Goal: Transaction & Acquisition: Purchase product/service

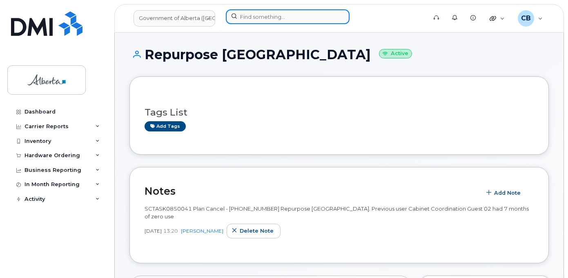
click at [248, 18] on input at bounding box center [288, 16] width 124 height 15
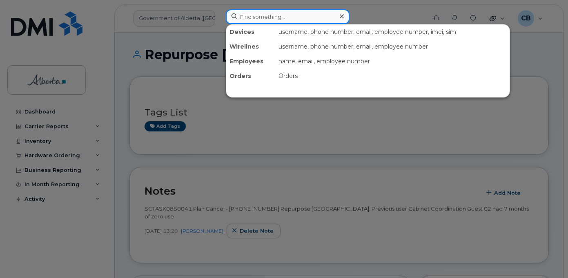
paste input "7802358927"
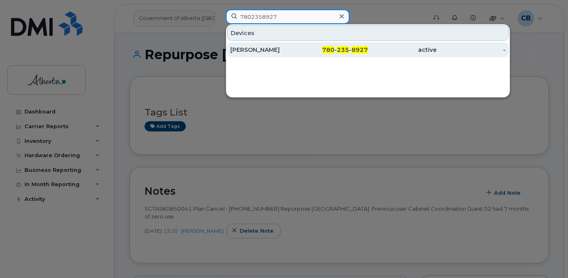
type input "7802358927"
click at [254, 49] on div "[PERSON_NAME]" at bounding box center [264, 50] width 69 height 8
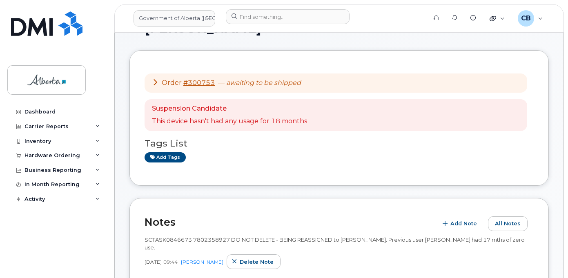
scroll to position [41, 0]
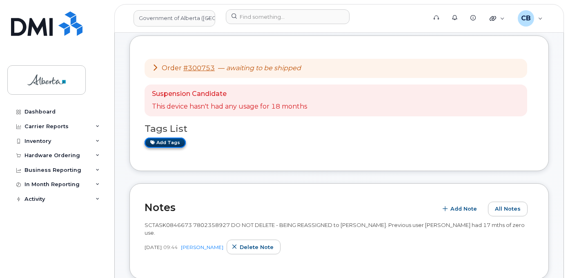
click at [153, 142] on icon at bounding box center [152, 142] width 4 height 4
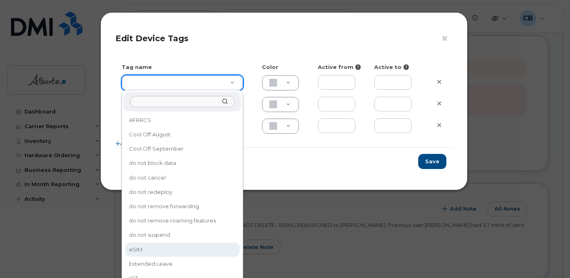
type input "eSIM"
type input "D6CDC1"
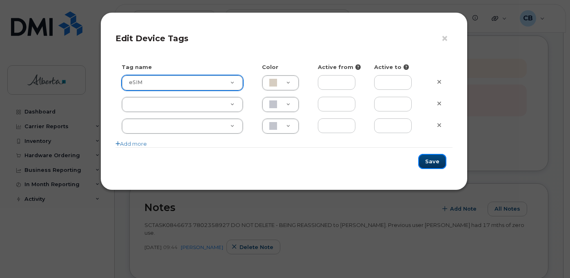
drag, startPoint x: 432, startPoint y: 155, endPoint x: 436, endPoint y: 175, distance: 20.8
click at [432, 158] on button "Save" at bounding box center [432, 161] width 28 height 15
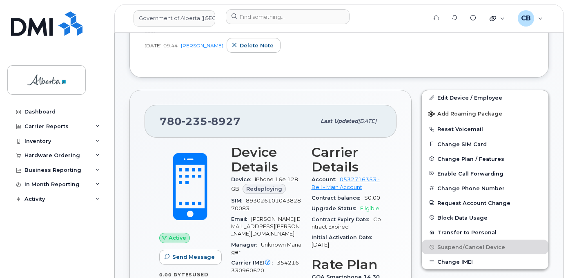
scroll to position [245, 0]
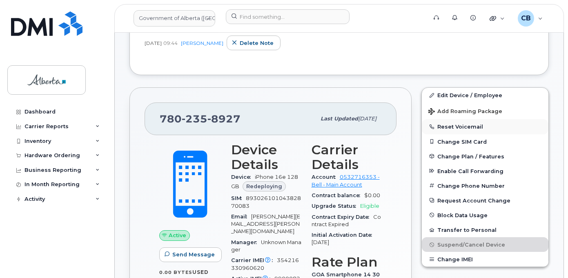
click at [444, 124] on button "Reset Voicemail" at bounding box center [485, 126] width 126 height 15
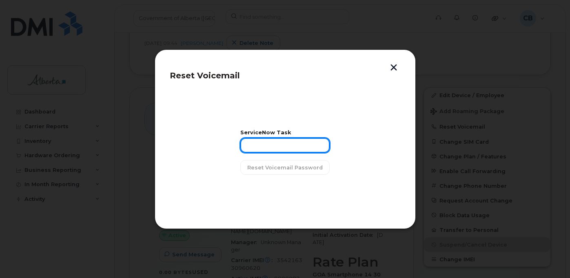
click at [256, 146] on input "text" at bounding box center [284, 145] width 89 height 15
paste input "SCTASK0846673"
type input "SCTASK0846673"
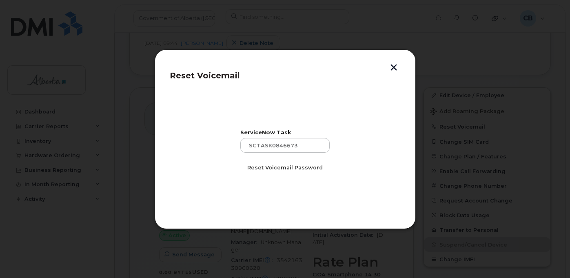
click at [264, 165] on span "Reset Voicemail Password" at bounding box center [284, 168] width 75 height 8
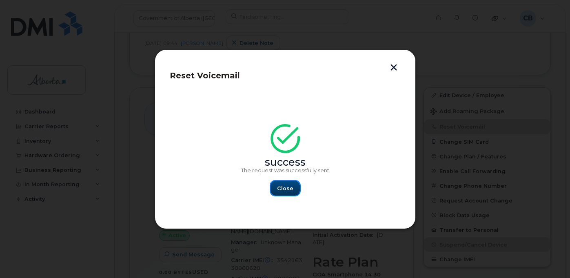
click at [286, 186] on span "Close" at bounding box center [285, 188] width 16 height 8
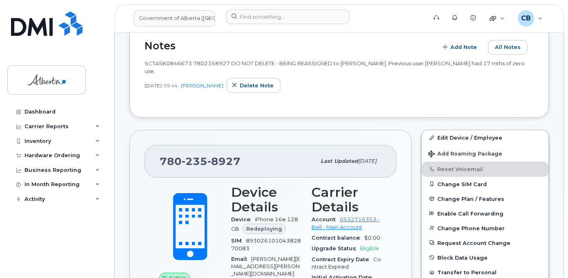
scroll to position [203, 0]
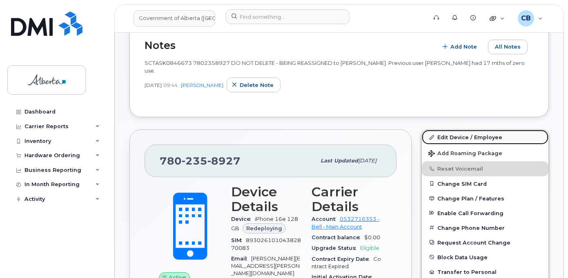
click at [461, 137] on link "Edit Device / Employee" at bounding box center [485, 137] width 126 height 15
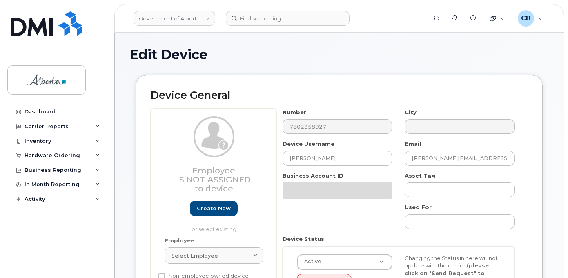
select select "4120333"
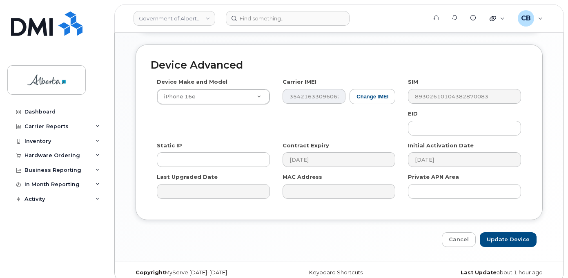
scroll to position [462, 0]
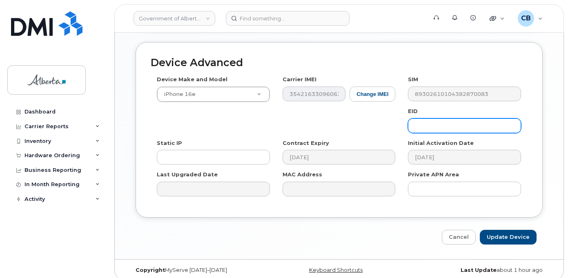
click at [433, 118] on input "text" at bounding box center [464, 125] width 113 height 15
paste input "89043052010008887025010548870417"
type input "89043052010008887025010548870417"
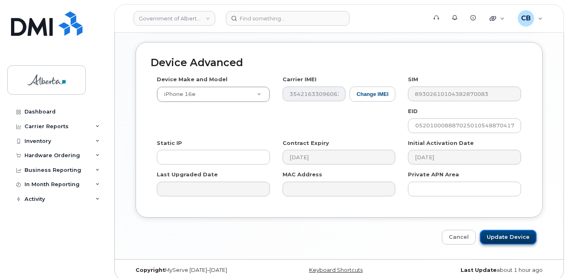
scroll to position [0, 0]
click at [510, 231] on input "Update Device" at bounding box center [507, 237] width 57 height 15
type input "Saving..."
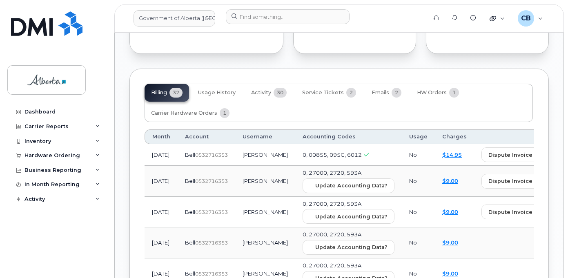
scroll to position [866, 0]
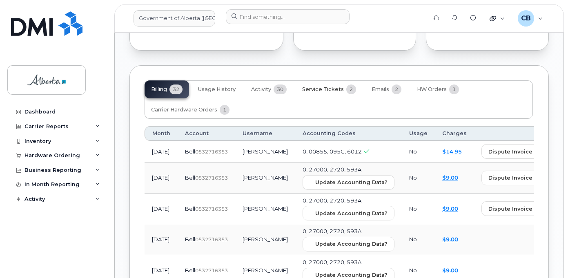
click at [326, 86] on span "Service Tickets" at bounding box center [323, 89] width 42 height 7
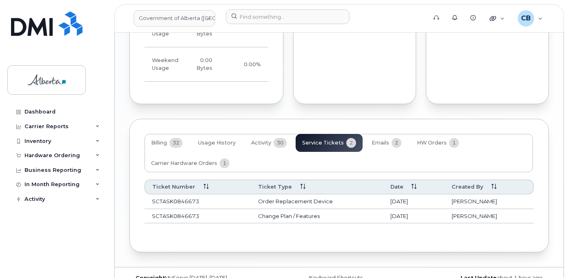
scroll to position [813, 0]
click at [437, 139] on span "HW Orders" at bounding box center [432, 142] width 30 height 7
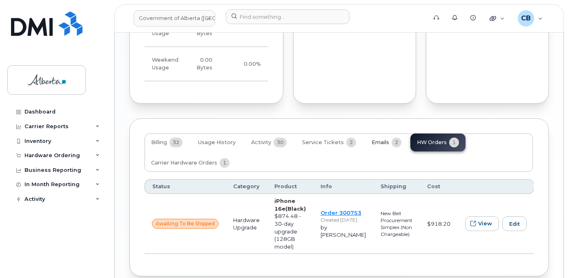
click at [381, 139] on span "Emails" at bounding box center [380, 142] width 18 height 7
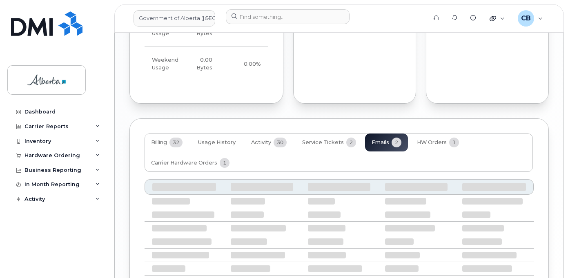
scroll to position [807, 0]
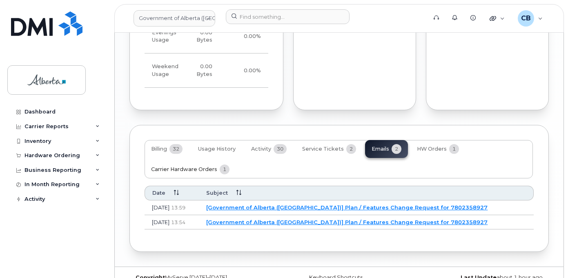
click at [197, 166] on span "Carrier Hardware Orders" at bounding box center [184, 169] width 66 height 7
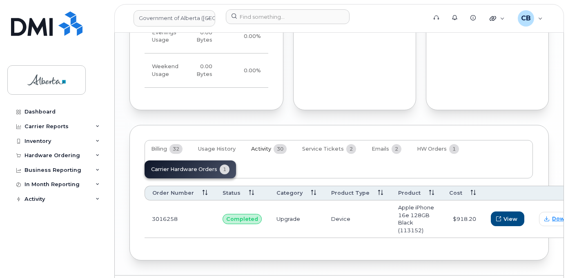
click at [257, 146] on span "Activity" at bounding box center [261, 149] width 20 height 7
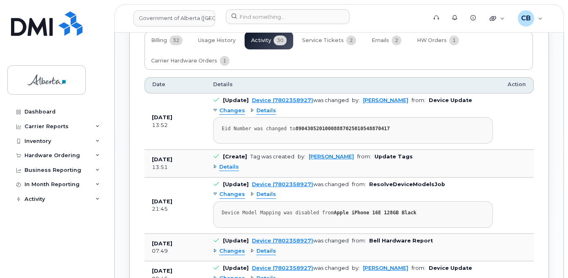
scroll to position [929, 0]
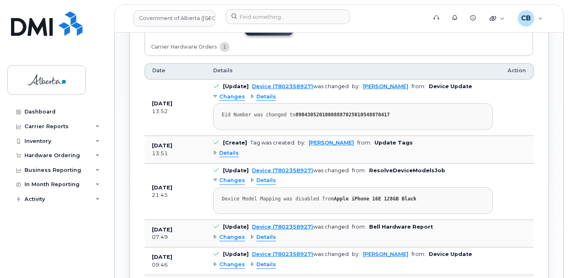
click at [215, 149] on div "Details" at bounding box center [226, 153] width 26 height 8
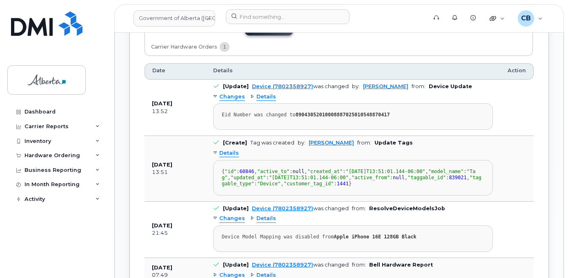
click at [217, 149] on div "Details" at bounding box center [226, 153] width 26 height 8
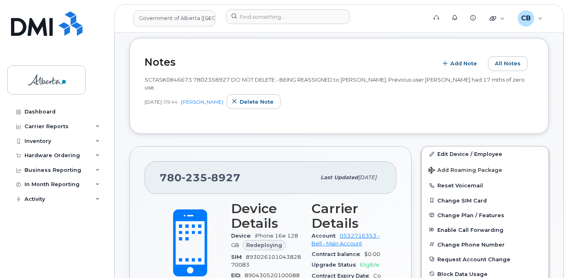
scroll to position [176, 0]
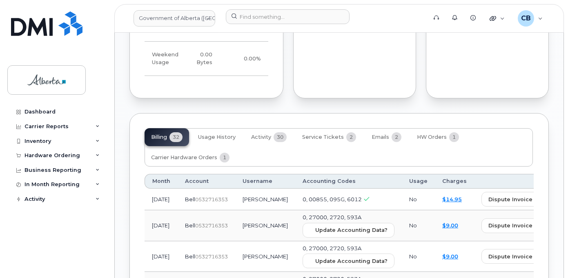
scroll to position [821, 0]
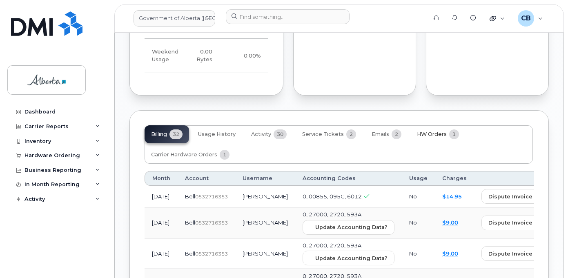
click at [430, 131] on span "HW Orders" at bounding box center [432, 134] width 30 height 7
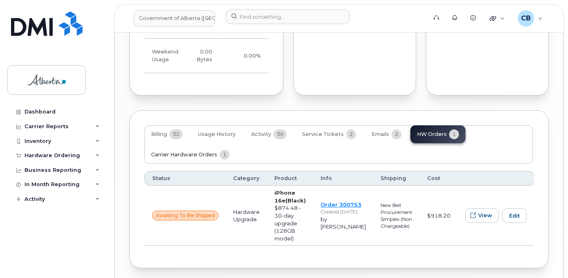
click at [187, 151] on span "Carrier Hardware Orders" at bounding box center [184, 154] width 66 height 7
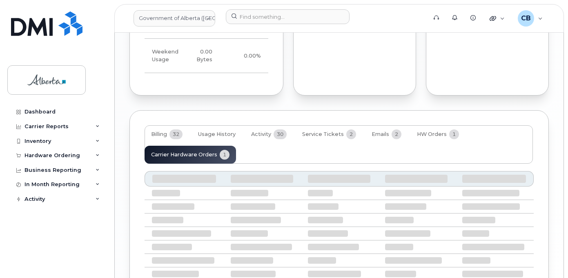
scroll to position [815, 0]
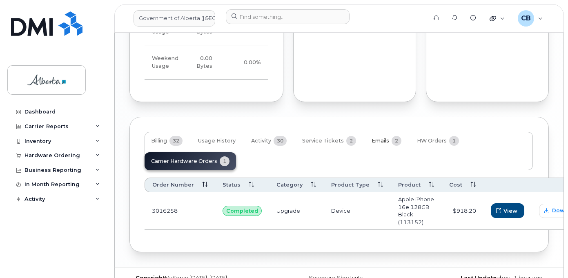
click at [376, 138] on span "Emails" at bounding box center [380, 141] width 18 height 7
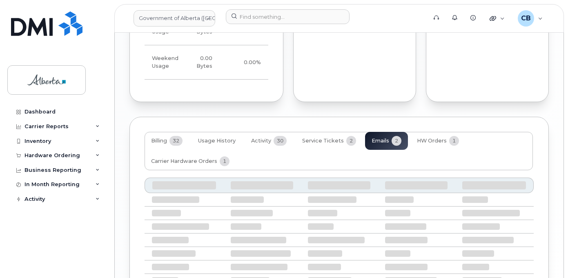
scroll to position [807, 0]
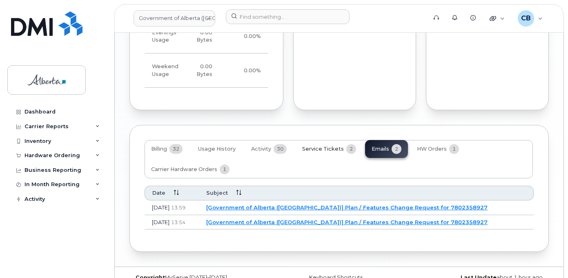
click at [323, 146] on span "Service Tickets" at bounding box center [323, 149] width 42 height 7
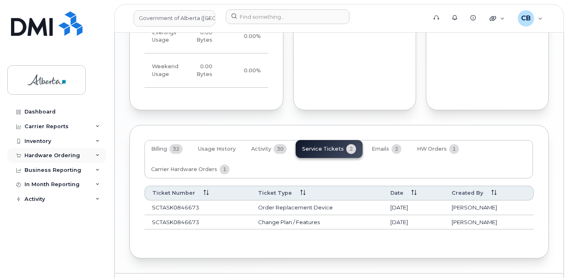
click at [42, 155] on div "Hardware Ordering" at bounding box center [51, 155] width 55 height 7
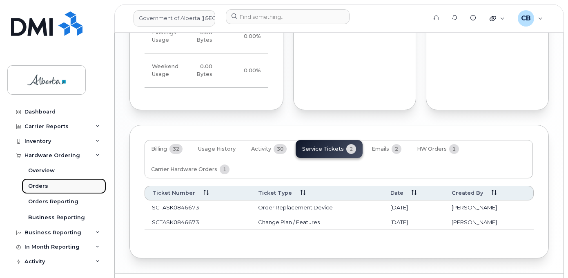
click at [38, 185] on div "Orders" at bounding box center [38, 185] width 20 height 7
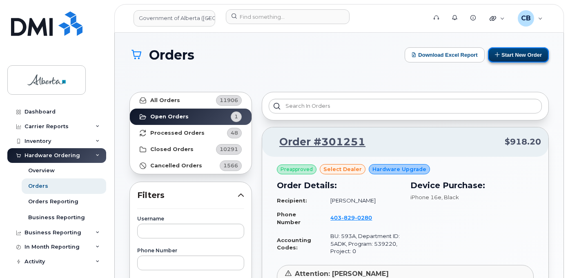
drag, startPoint x: 515, startPoint y: 56, endPoint x: 515, endPoint y: 68, distance: 11.4
click at [515, 56] on button "Start New Order" at bounding box center [518, 54] width 61 height 15
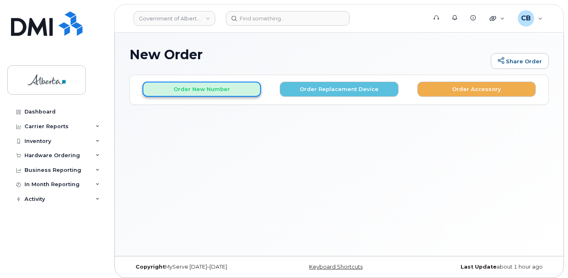
click at [198, 89] on button "Order New Number" at bounding box center [201, 89] width 118 height 15
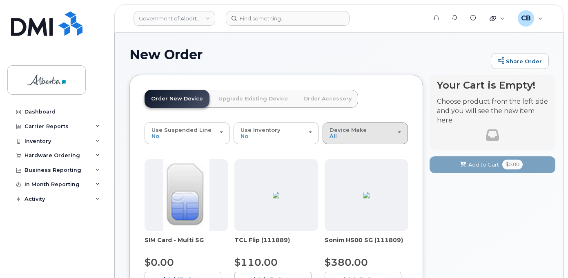
click at [355, 135] on div "Device Make All Aircard Android Cell Phone iPhone" at bounding box center [364, 133] width 71 height 13
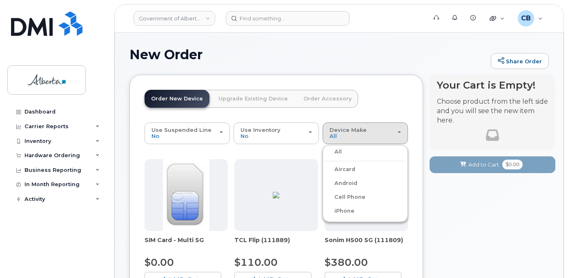
click at [343, 211] on label "iPhone" at bounding box center [339, 211] width 30 height 10
click at [0, 0] on input "iPhone" at bounding box center [0, 0] width 0 height 0
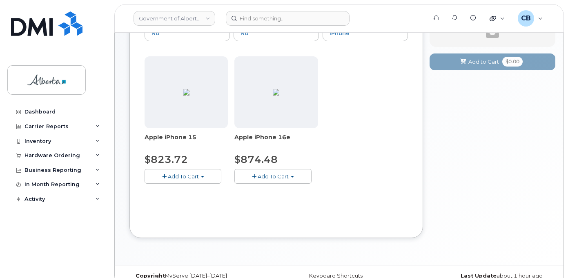
scroll to position [116, 0]
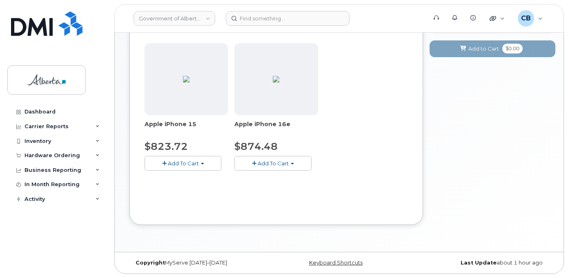
click at [265, 164] on span "Add To Cart" at bounding box center [272, 163] width 31 height 7
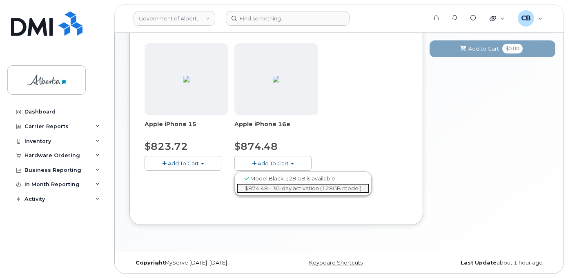
click at [288, 189] on link "$874.48 - 30-day activation (128GB model)" at bounding box center [302, 188] width 133 height 10
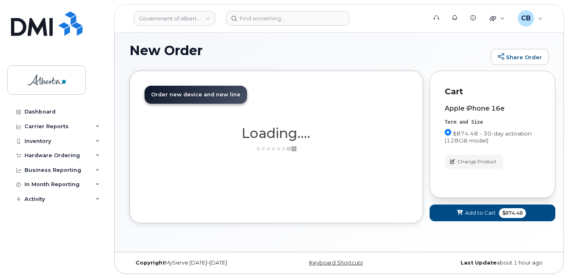
scroll to position [4, 0]
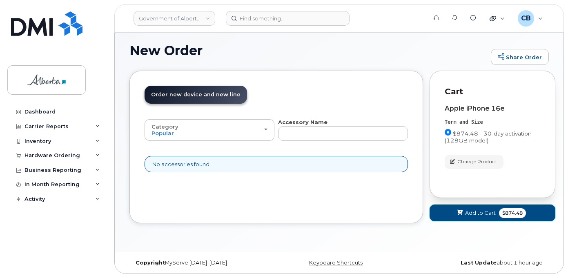
click at [483, 211] on span "Add to Cart" at bounding box center [480, 213] width 31 height 8
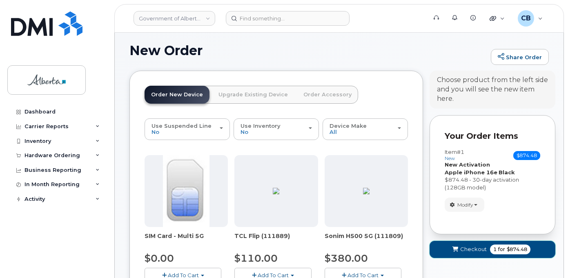
click at [464, 248] on span "Checkout" at bounding box center [473, 249] width 27 height 8
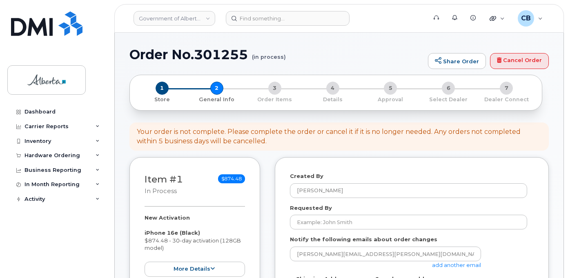
select select
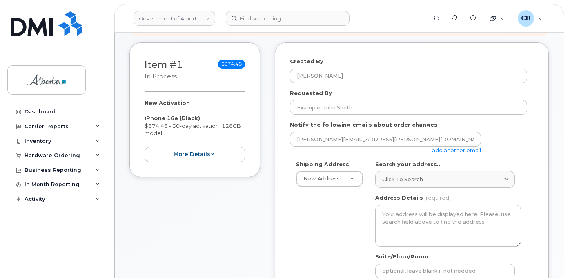
scroll to position [122, 0]
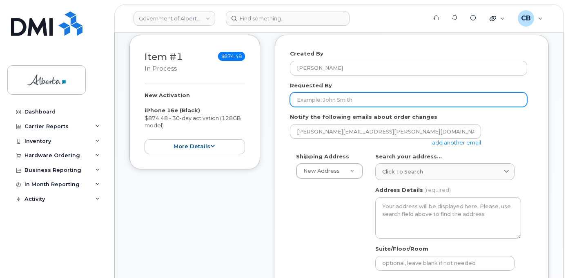
click at [294, 93] on input "Requested By" at bounding box center [408, 99] width 237 height 15
type input "test"
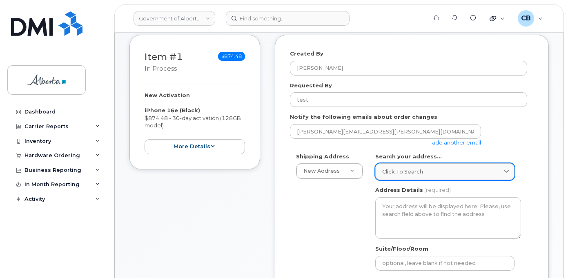
click at [393, 169] on span "Click to search" at bounding box center [402, 172] width 41 height 8
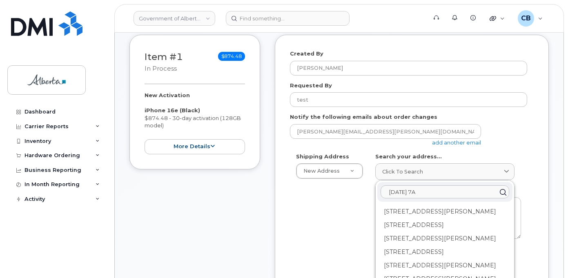
click at [408, 192] on input "[DATE] 7A" at bounding box center [444, 191] width 129 height 13
click at [411, 191] on input "[DATE] 7A" at bounding box center [444, 191] width 129 height 13
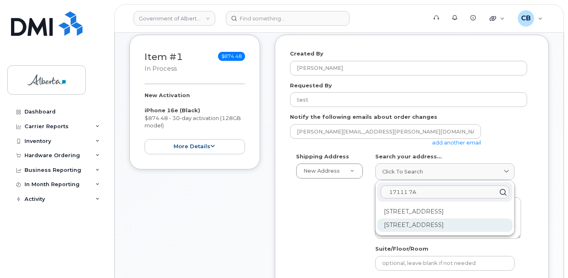
type input "17111 7A"
click at [422, 223] on div "17111 7A Ave SW Edmonton AB T6W 0M5" at bounding box center [444, 224] width 135 height 13
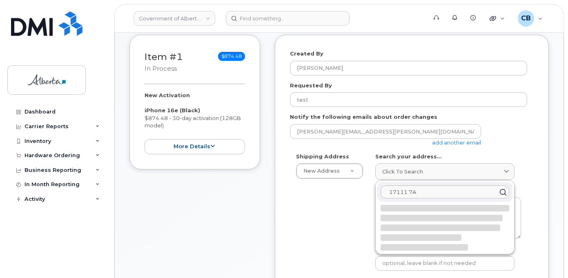
select select
type textarea "17111 7A Ave SW EDMONTON AB T6W 0M5 CANADA"
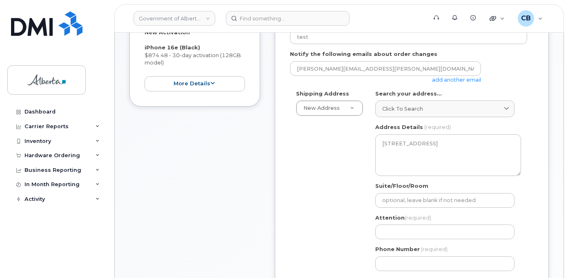
scroll to position [245, 0]
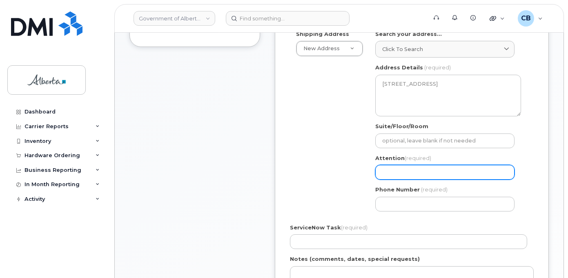
click at [406, 169] on input "Attention (required)" at bounding box center [444, 172] width 139 height 15
type input "Linda Brent"
select select
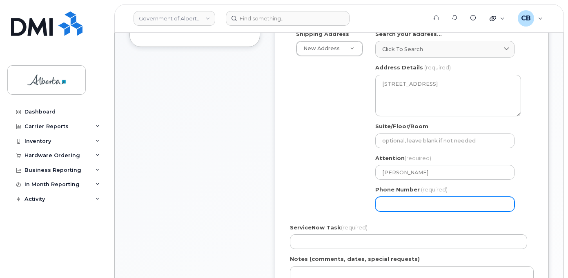
click at [395, 202] on input "Phone Number" at bounding box center [444, 204] width 139 height 15
type input "7804224745"
select select
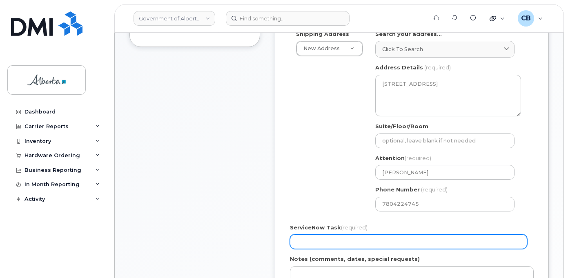
click at [299, 241] on input "ServiceNow Task (required)" at bounding box center [408, 241] width 237 height 15
type input "SCTASK0639364"
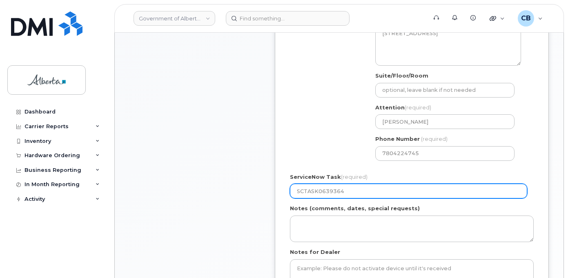
scroll to position [408, 0]
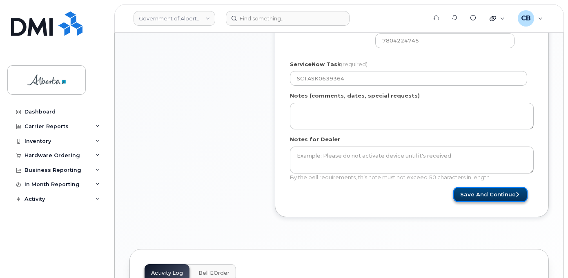
click at [485, 189] on button "Save and Continue" at bounding box center [490, 194] width 74 height 15
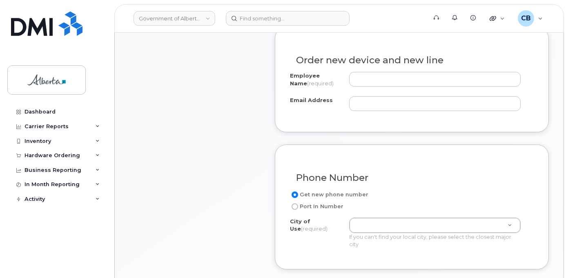
scroll to position [326, 0]
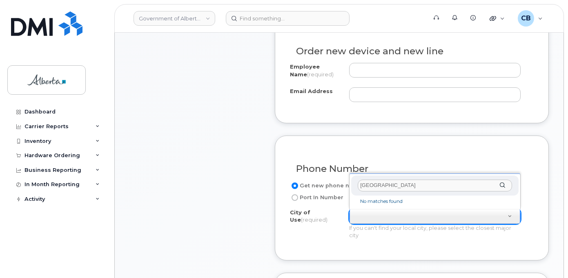
type input "[GEOGRAPHIC_DATA]"
drag, startPoint x: 388, startPoint y: 183, endPoint x: 350, endPoint y: 184, distance: 38.4
click at [347, 182] on body "Government of [GEOGRAPHIC_DATA] (GOA) Support Alerts Knowledge Base Quicklinks …" at bounding box center [284, 274] width 568 height 1201
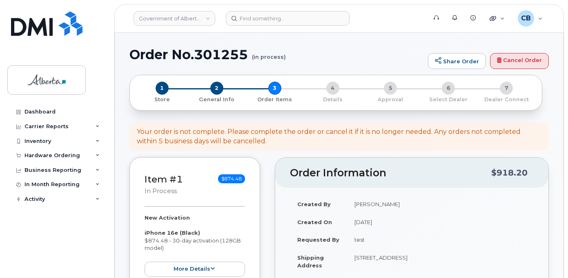
scroll to position [397, 0]
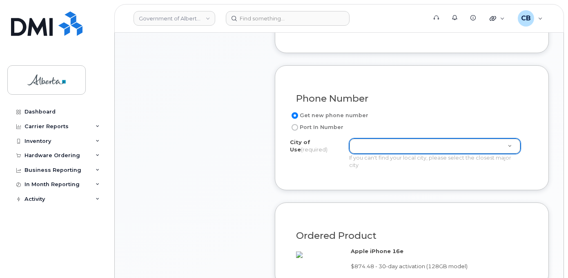
drag, startPoint x: 522, startPoint y: 62, endPoint x: 525, endPoint y: 76, distance: 14.6
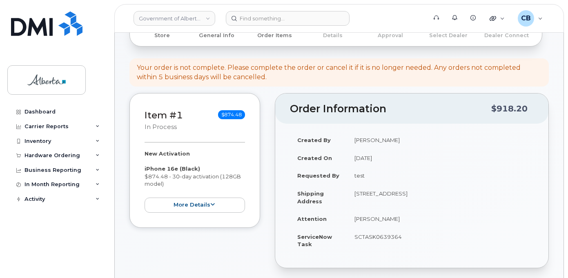
scroll to position [13, 0]
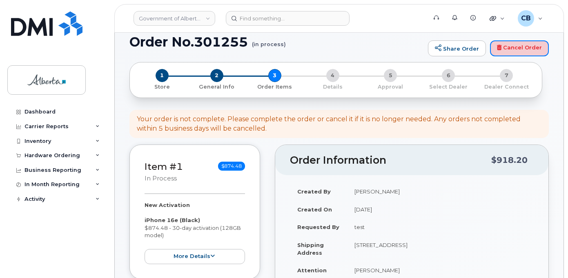
drag, startPoint x: 527, startPoint y: 44, endPoint x: 318, endPoint y: 29, distance: 209.0
click at [527, 44] on link "Cancel Order" at bounding box center [519, 48] width 59 height 16
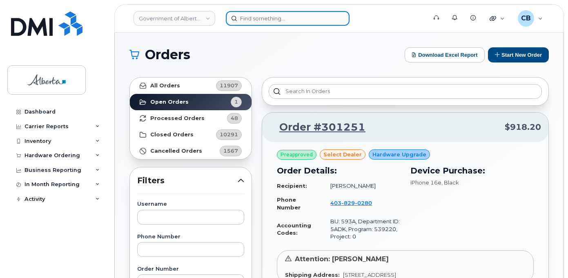
click at [252, 18] on input at bounding box center [288, 18] width 124 height 15
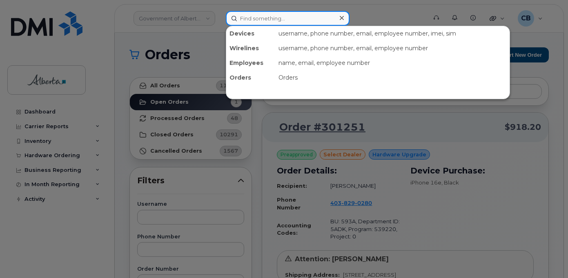
paste input "[PERSON_NAME]"
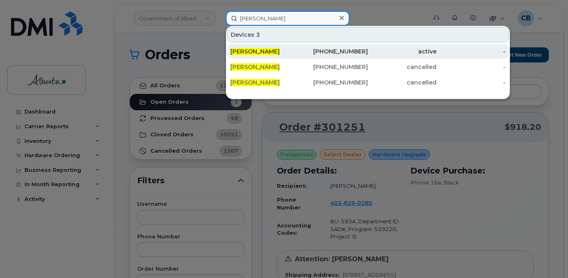
type input "[PERSON_NAME]"
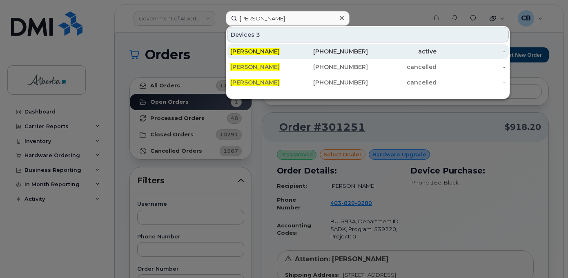
click at [241, 50] on span "[PERSON_NAME]" at bounding box center [254, 51] width 49 height 7
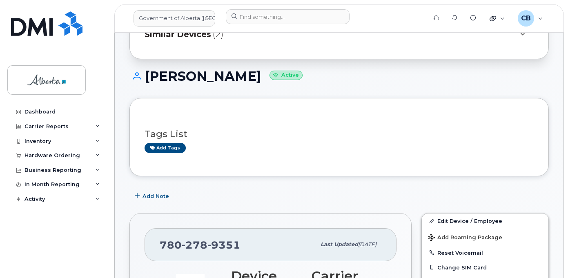
scroll to position [60, 0]
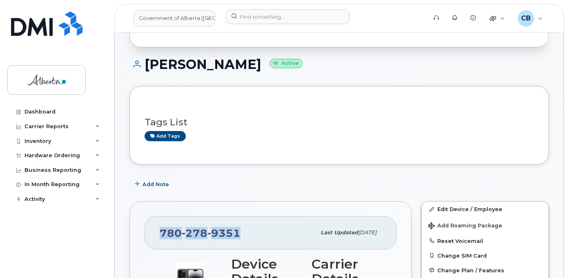
drag, startPoint x: 241, startPoint y: 232, endPoint x: 159, endPoint y: 231, distance: 82.4
click at [160, 231] on div "[PHONE_NUMBER]" at bounding box center [238, 232] width 156 height 17
copy span "[PHONE_NUMBER]"
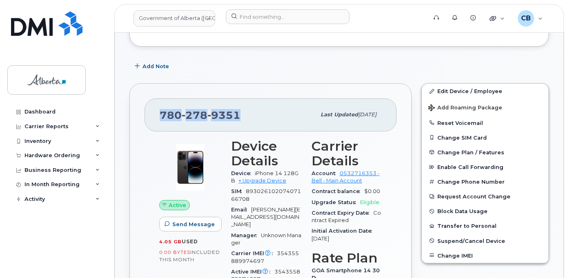
scroll to position [223, 0]
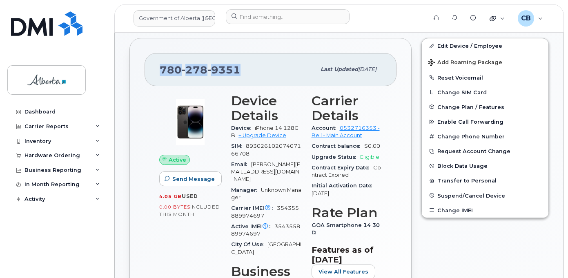
click at [269, 41] on div "[PHONE_NUMBER] Last updated [DATE] Active Send Message 4.05 GB  used 0.00 Bytes…" at bounding box center [270, 220] width 282 height 364
click at [161, 62] on div "[PHONE_NUMBER]" at bounding box center [238, 69] width 156 height 17
drag, startPoint x: 238, startPoint y: 69, endPoint x: 159, endPoint y: 69, distance: 79.2
click at [159, 69] on div "[PHONE_NUMBER] Last updated [DATE]" at bounding box center [270, 69] width 252 height 33
copy span "[PHONE_NUMBER]"
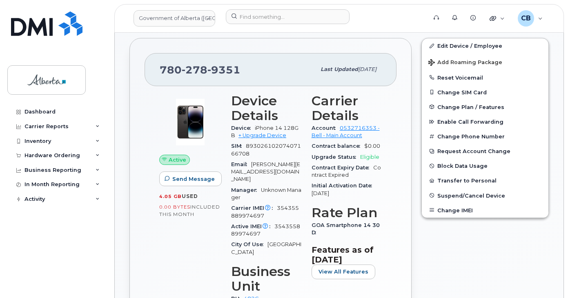
click at [145, 89] on div "Active Send Message 4.05 GB  used 0.00 Bytes  included this month Device Detail…" at bounding box center [270, 236] width 252 height 300
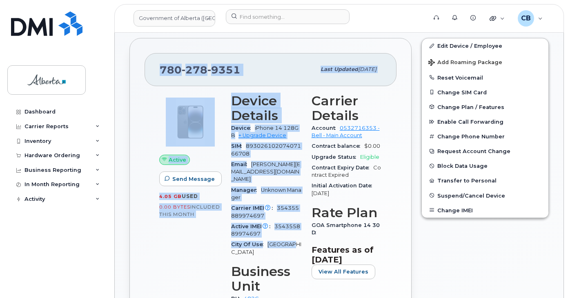
drag, startPoint x: 158, startPoint y: 65, endPoint x: 297, endPoint y: 237, distance: 221.7
click at [297, 237] on div "[PHONE_NUMBER] Last updated [DATE] Active Send Message 4.05 GB  used 0.00 Bytes…" at bounding box center [270, 220] width 282 height 364
copy div "[PHONE_NUMBER] Last updated [DATE] Active Send Message 4.05 GB  used 0.00 Bytes…"
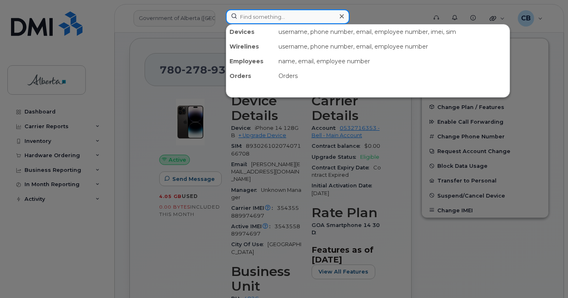
click at [271, 21] on input at bounding box center [288, 16] width 124 height 15
paste input "Rick Bastow"
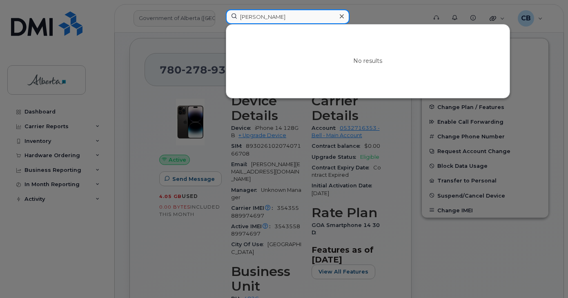
type input "Rick Bastow"
click at [342, 16] on icon at bounding box center [341, 16] width 4 height 4
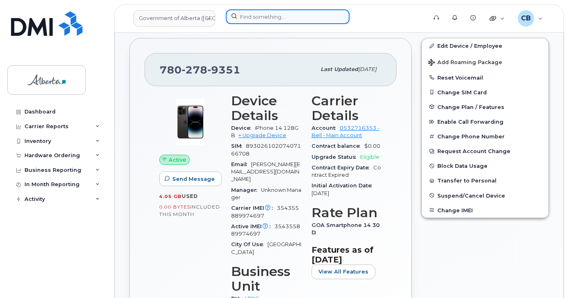
click at [251, 16] on input at bounding box center [288, 16] width 124 height 15
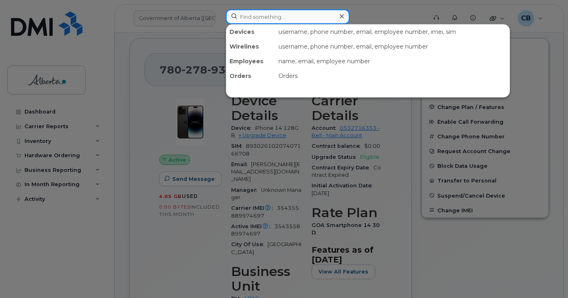
paste input "5873857306"
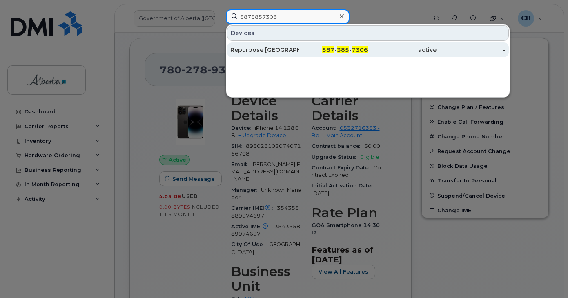
type input "5873857306"
click at [251, 50] on div "Repurpose [GEOGRAPHIC_DATA]" at bounding box center [264, 50] width 69 height 8
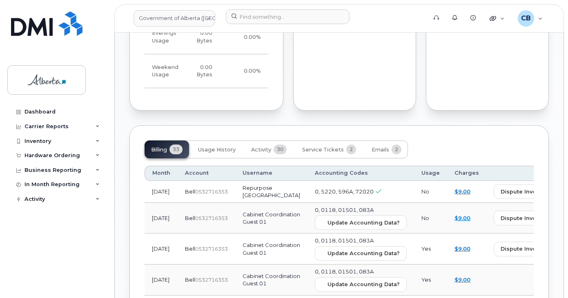
scroll to position [748, 0]
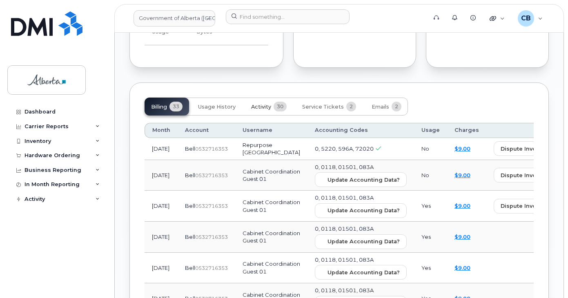
click at [262, 104] on span "Activity" at bounding box center [261, 107] width 20 height 7
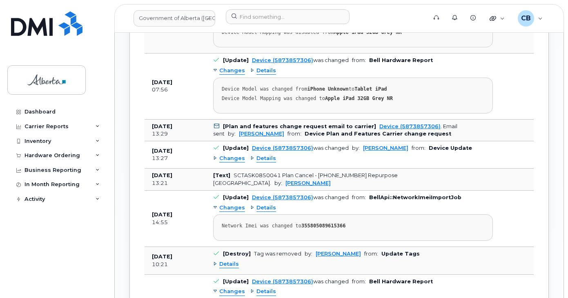
scroll to position [993, 0]
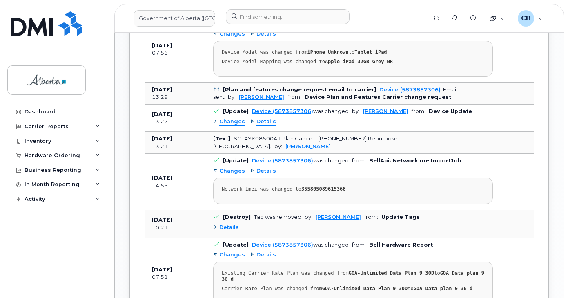
click at [215, 118] on div "Changes" at bounding box center [229, 122] width 32 height 8
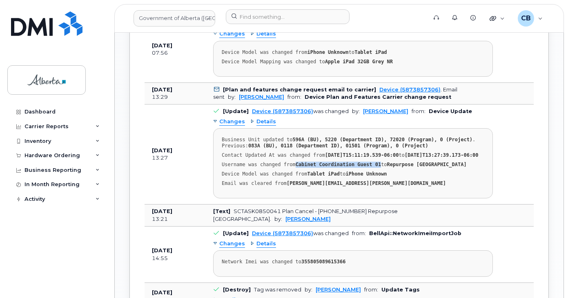
drag, startPoint x: 368, startPoint y: 161, endPoint x: 291, endPoint y: 158, distance: 77.2
click at [291, 158] on pre "Business Unit updated to 596A (BU), 5220 (Department ID), 72020 (Program), 0 (P…" at bounding box center [353, 163] width 280 height 70
copy strong "Cabinet Coordination Guest 01"
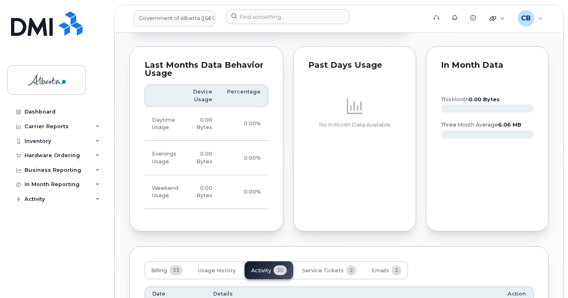
scroll to position [0, 0]
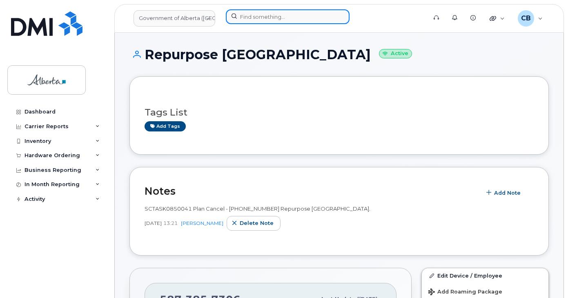
click at [258, 17] on input at bounding box center [288, 16] width 124 height 15
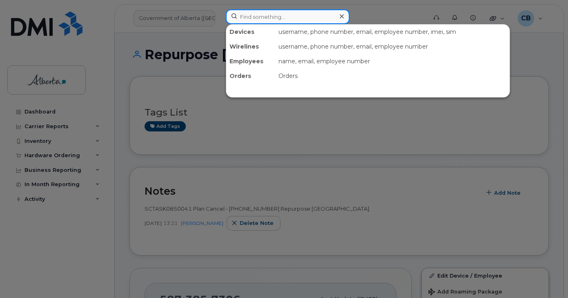
paste input "7802649761"
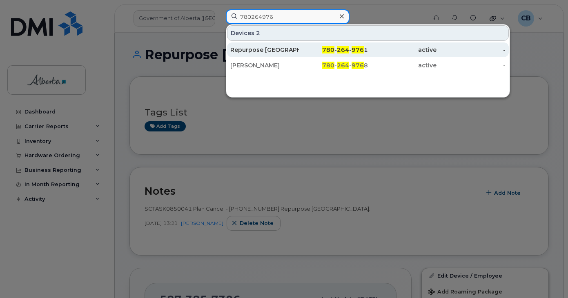
type input "780264976"
click at [275, 49] on div "Repurpose [GEOGRAPHIC_DATA]" at bounding box center [264, 50] width 69 height 8
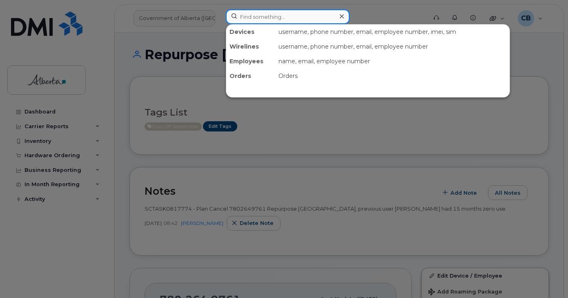
click at [276, 20] on input at bounding box center [288, 16] width 124 height 15
paste input "4033314848"
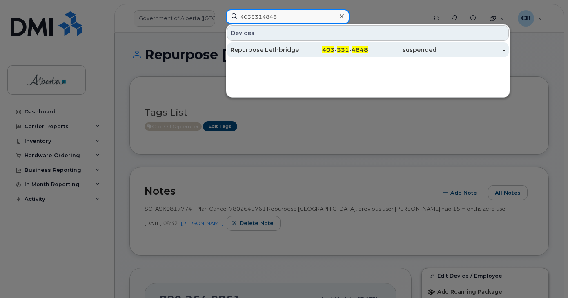
type input "4033314848"
click at [267, 51] on div "Repurpose Lethbridge" at bounding box center [264, 50] width 69 height 8
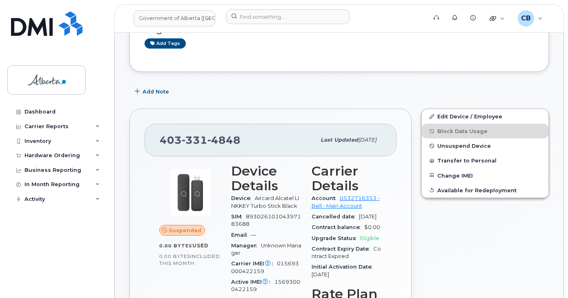
scroll to position [120, 0]
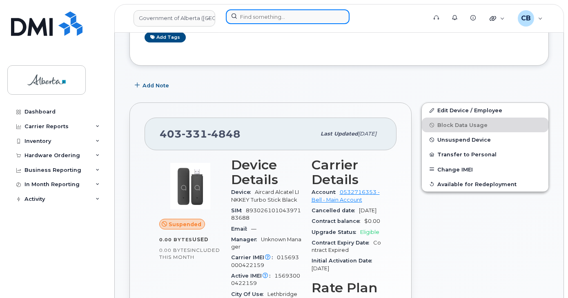
click at [253, 16] on input at bounding box center [288, 16] width 124 height 15
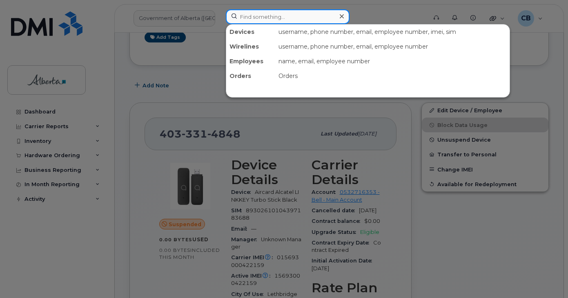
paste input "780) 235-8927"
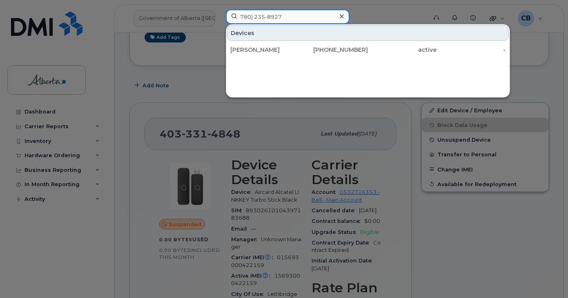
click at [268, 15] on input "780) 235-8927" at bounding box center [288, 16] width 124 height 15
click at [280, 18] on input "7802358927" at bounding box center [288, 16] width 124 height 15
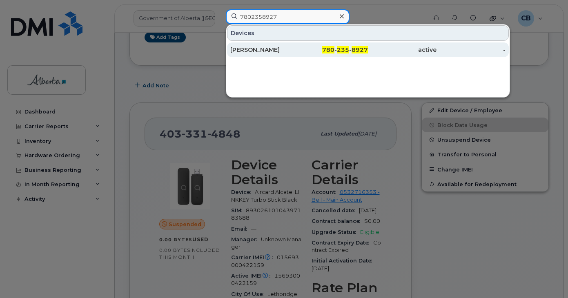
type input "7802358927"
click at [243, 48] on div "[PERSON_NAME]" at bounding box center [264, 50] width 69 height 8
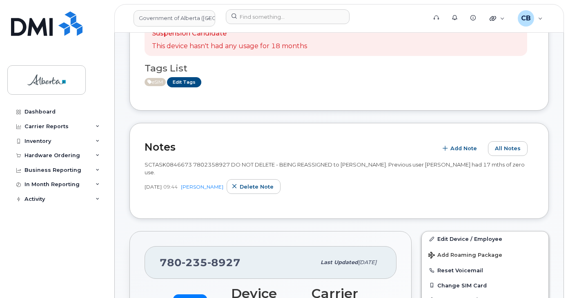
scroll to position [82, 0]
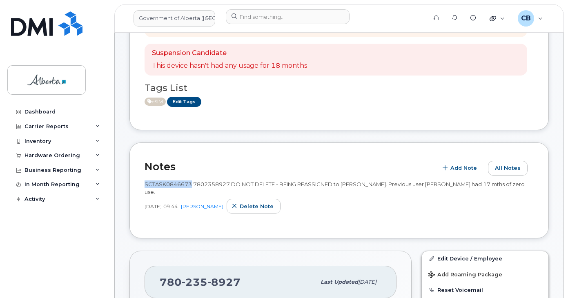
drag, startPoint x: 190, startPoint y: 184, endPoint x: 146, endPoint y: 185, distance: 44.5
click at [146, 185] on span "SCTASK0846673 7802358927 DO NOT DELETE - BEING REASSIGNED to [PERSON_NAME]. Pre…" at bounding box center [334, 188] width 380 height 14
copy span "SCTASK0846673"
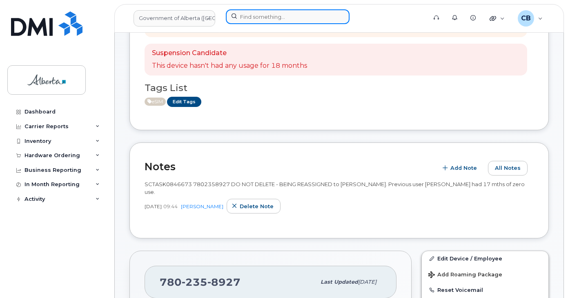
click at [280, 20] on input at bounding box center [288, 16] width 124 height 15
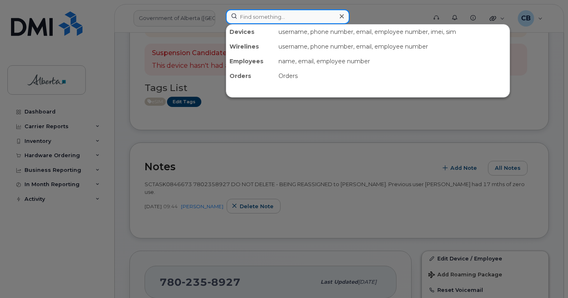
paste input "[PERSON_NAME]"
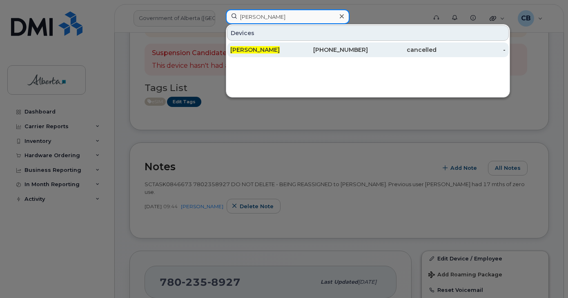
type input "[PERSON_NAME]"
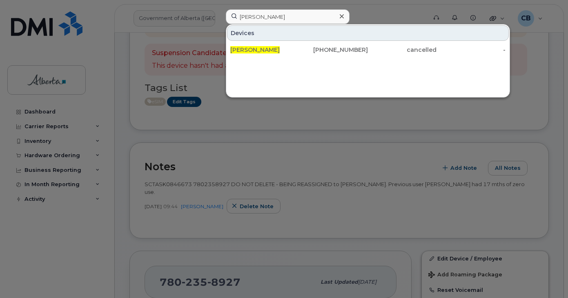
drag, startPoint x: 271, startPoint y: 51, endPoint x: 297, endPoint y: 79, distance: 37.5
click at [271, 51] on span "[PERSON_NAME]" at bounding box center [254, 49] width 49 height 7
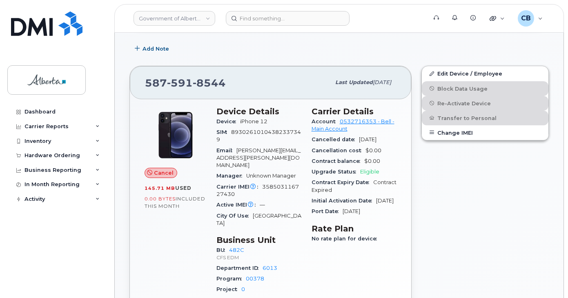
scroll to position [82, 0]
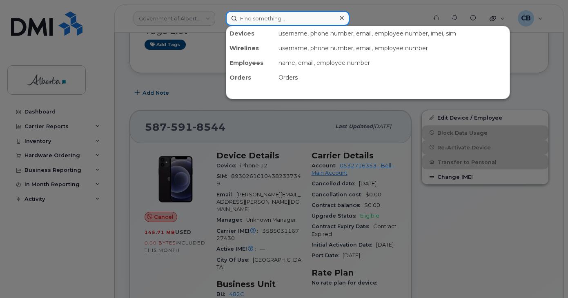
click at [269, 21] on input at bounding box center [288, 18] width 124 height 15
paste input "5873857140"
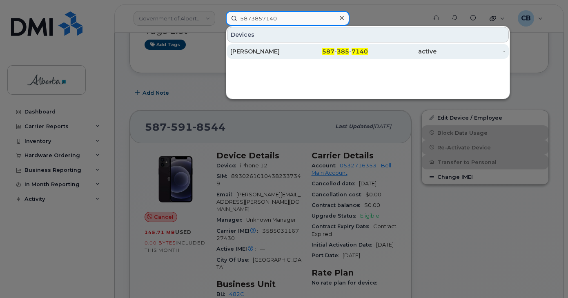
type input "5873857140"
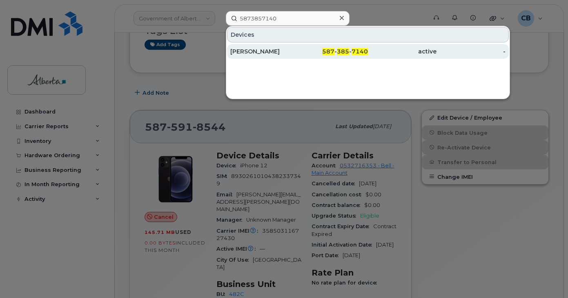
click at [262, 49] on div "[PERSON_NAME]" at bounding box center [264, 51] width 69 height 8
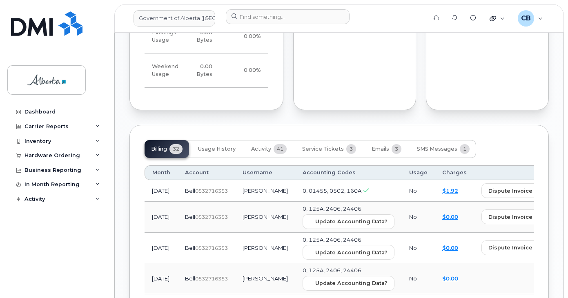
scroll to position [914, 0]
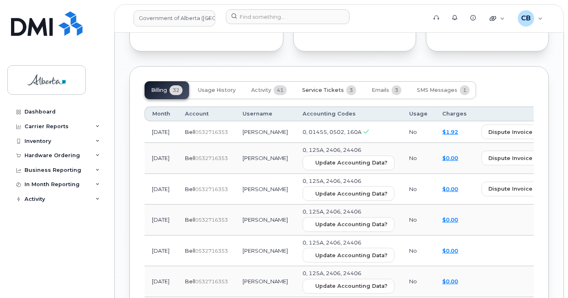
click at [321, 87] on span "Service Tickets" at bounding box center [323, 90] width 42 height 7
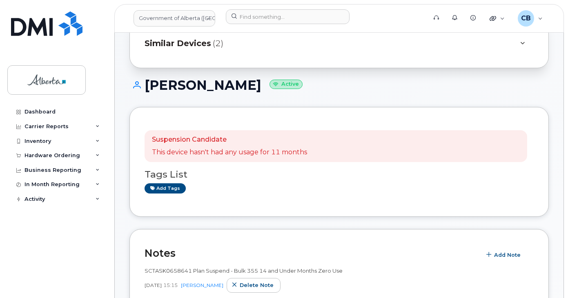
scroll to position [40, 0]
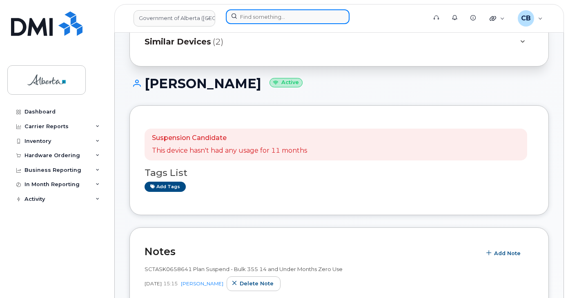
click at [252, 13] on input at bounding box center [288, 16] width 124 height 15
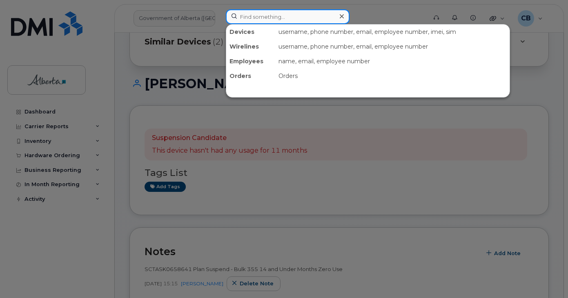
paste input "Trevor Poth"
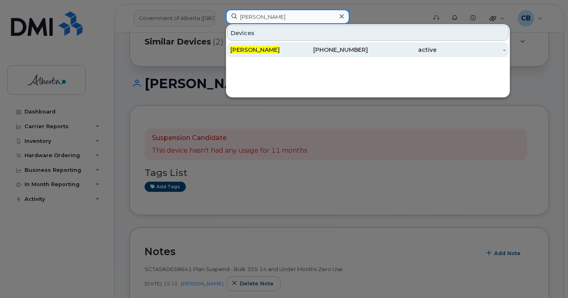
type input "Trevor Poth"
drag, startPoint x: 243, startPoint y: 48, endPoint x: 248, endPoint y: 37, distance: 12.4
click at [242, 49] on span "Trevor Poth" at bounding box center [254, 49] width 49 height 7
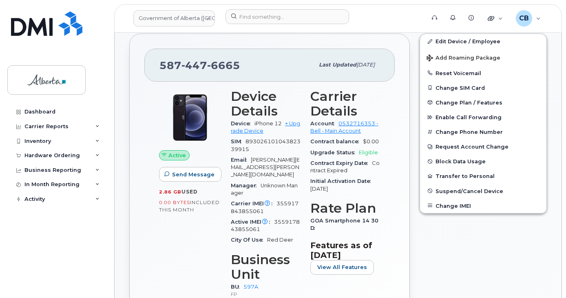
scroll to position [170, 0]
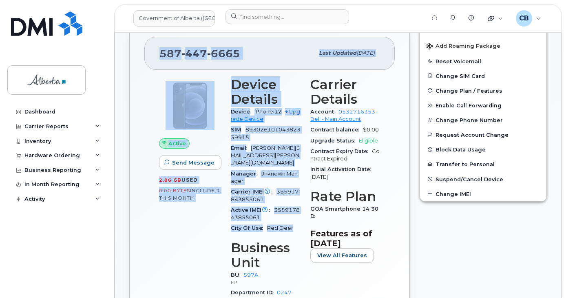
drag, startPoint x: 160, startPoint y: 49, endPoint x: 291, endPoint y: 219, distance: 214.7
click at [291, 219] on div "[PHONE_NUMBER] Last updated [DATE] Active Send Message 2.86 GB  used 0.00 Bytes…" at bounding box center [269, 200] width 281 height 356
copy div "[PHONE_NUMBER] Last updated [DATE] Active Send Message 2.86 GB  used 0.00 Bytes…"
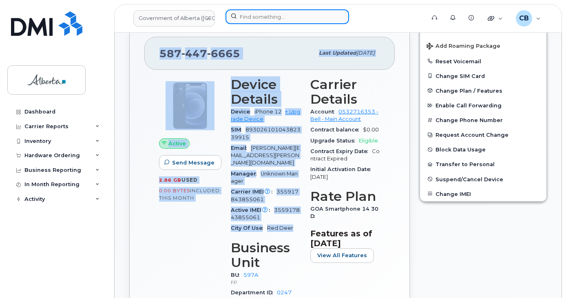
click at [251, 16] on input at bounding box center [288, 16] width 124 height 15
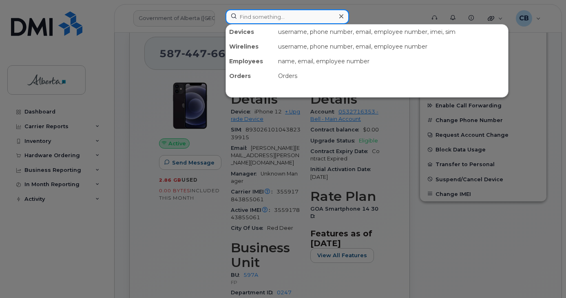
paste input "4034617198"
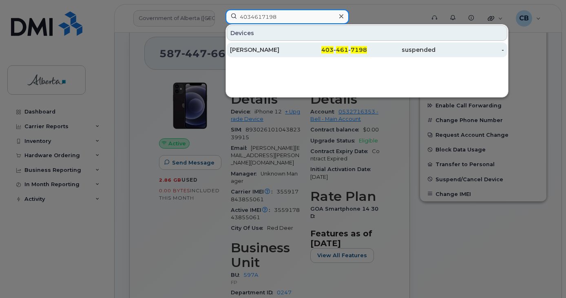
type input "4034617198"
click at [251, 48] on div "[PERSON_NAME]" at bounding box center [264, 50] width 69 height 8
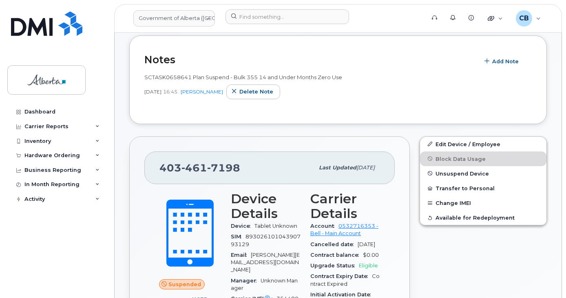
scroll to position [163, 0]
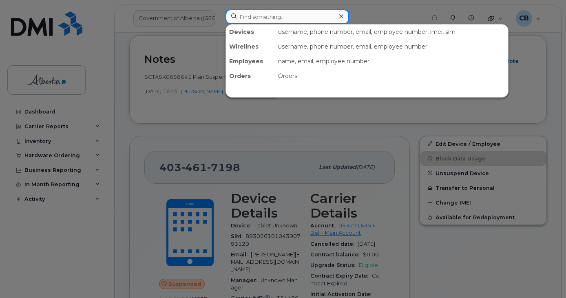
click at [250, 13] on input at bounding box center [288, 16] width 124 height 15
paste input "Mary Osagiede"
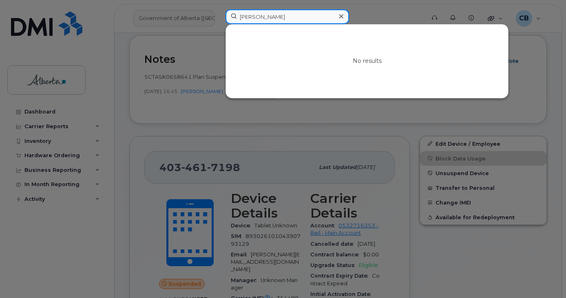
type input "Mary Osagiede"
click at [338, 15] on div at bounding box center [341, 17] width 12 height 12
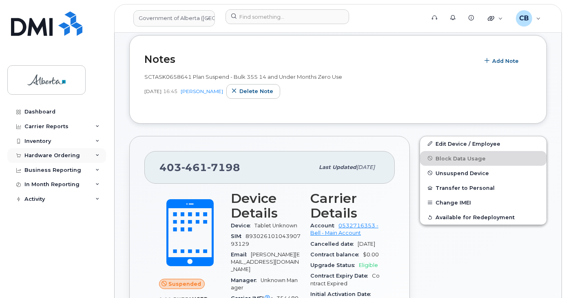
click at [42, 157] on div "Hardware Ordering" at bounding box center [51, 155] width 55 height 7
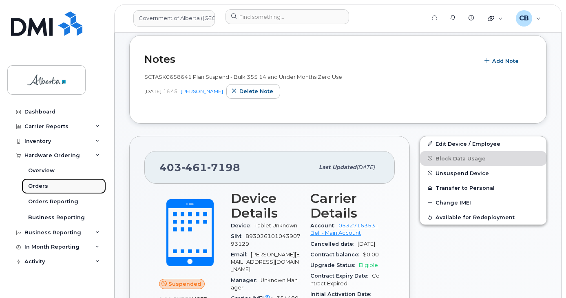
click at [35, 183] on div "Orders" at bounding box center [38, 185] width 20 height 7
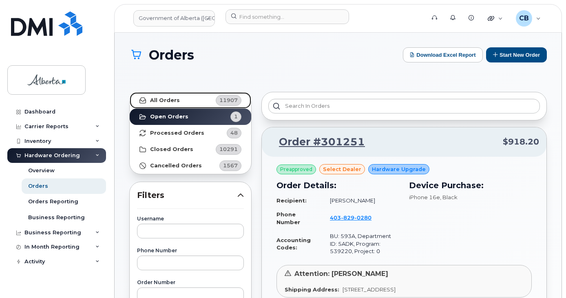
click at [162, 99] on strong "All Orders" at bounding box center [165, 100] width 30 height 7
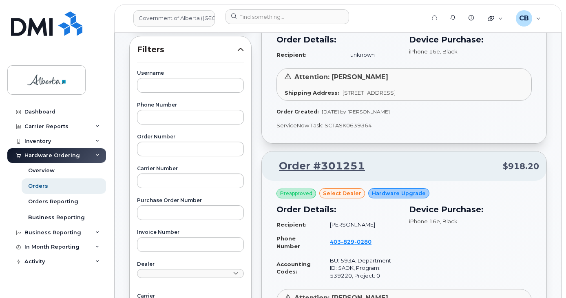
scroll to position [163, 0]
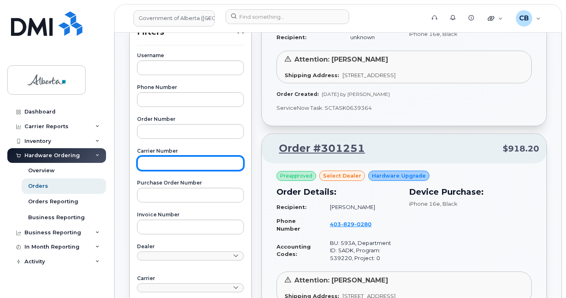
click at [138, 166] on input "text" at bounding box center [190, 163] width 107 height 15
paste input "3016360"
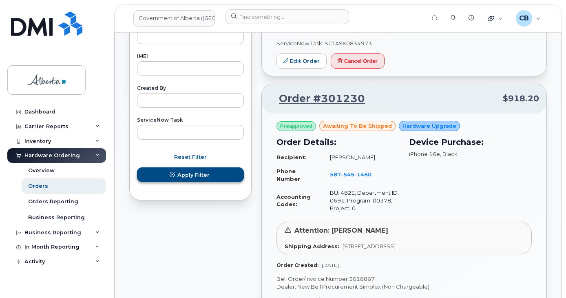
type input "3016360"
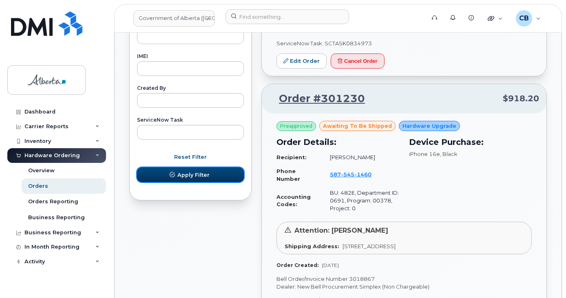
click at [192, 171] on span "Apply Filter" at bounding box center [193, 175] width 32 height 8
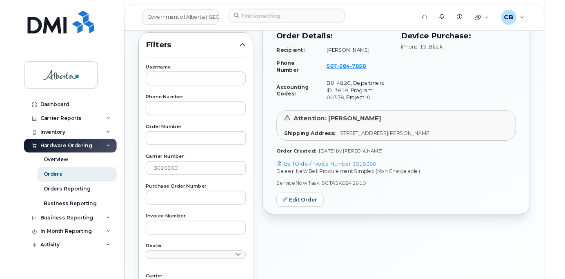
scroll to position [106, 0]
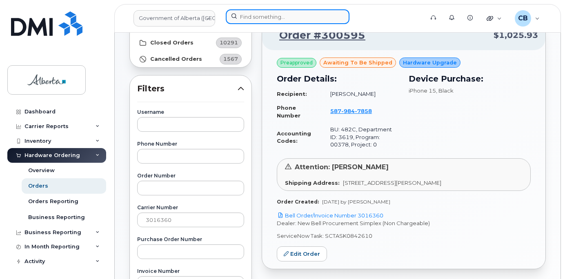
drag, startPoint x: 242, startPoint y: 20, endPoint x: 244, endPoint y: 13, distance: 7.1
click at [241, 20] on input at bounding box center [288, 16] width 124 height 15
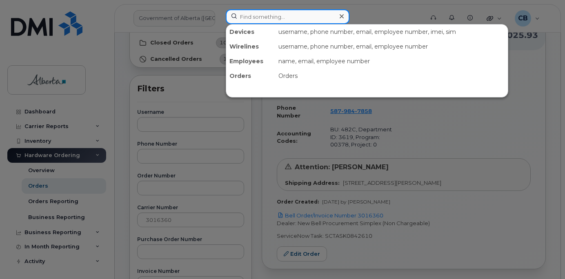
paste input "5879847858"
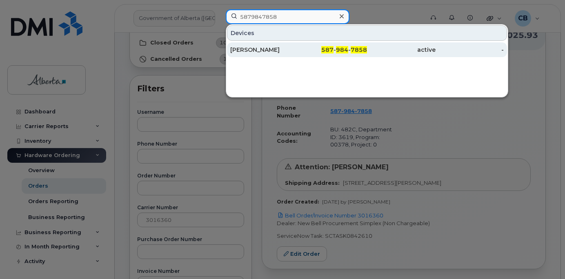
type input "5879847858"
click at [260, 49] on div "[PERSON_NAME]" at bounding box center [264, 50] width 69 height 8
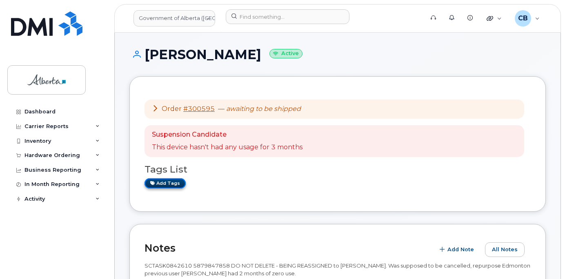
click at [171, 183] on link "Add tags" at bounding box center [164, 183] width 41 height 10
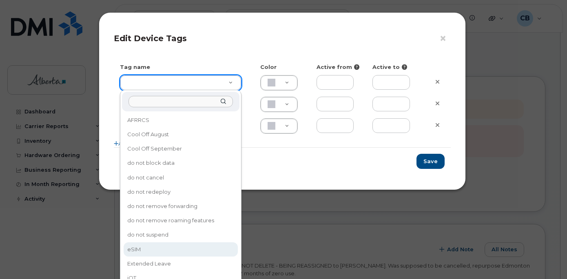
type input "eSIM"
type input "D6CDC1"
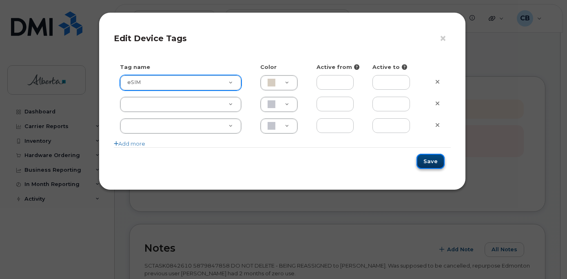
click at [427, 159] on button "Save" at bounding box center [431, 161] width 28 height 15
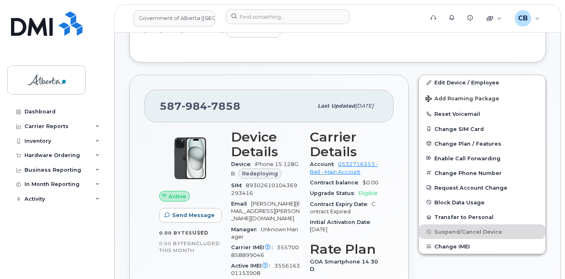
scroll to position [245, 0]
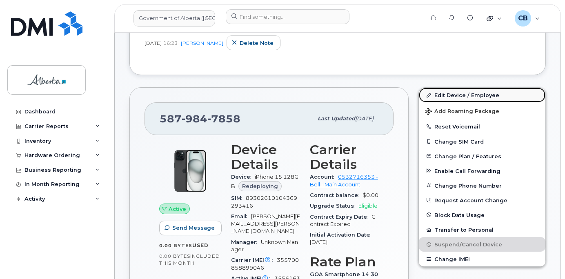
click at [455, 97] on link "Edit Device / Employee" at bounding box center [482, 95] width 126 height 15
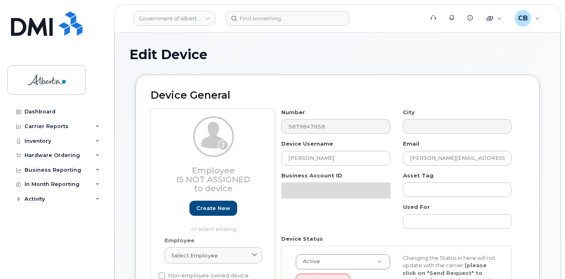
select select "4749733"
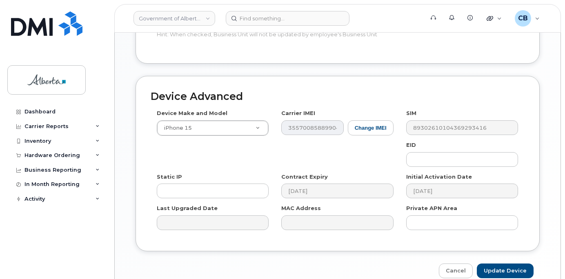
scroll to position [430, 0]
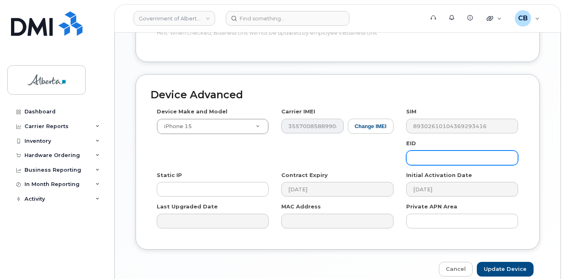
click at [438, 151] on input "text" at bounding box center [462, 158] width 112 height 15
paste input "89049032007208882600189365328331"
type input "89049032007208882600189365328331"
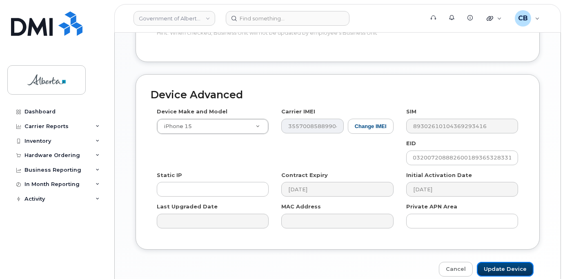
drag, startPoint x: 495, startPoint y: 261, endPoint x: 496, endPoint y: 251, distance: 9.8
click at [494, 262] on input "Update Device" at bounding box center [505, 269] width 57 height 15
type input "Saving..."
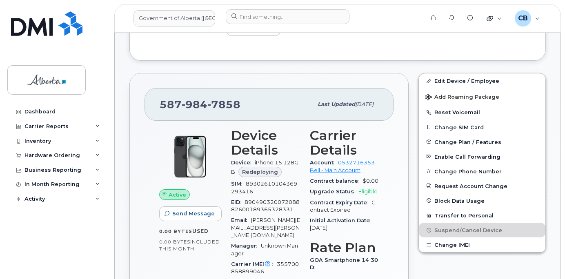
scroll to position [245, 0]
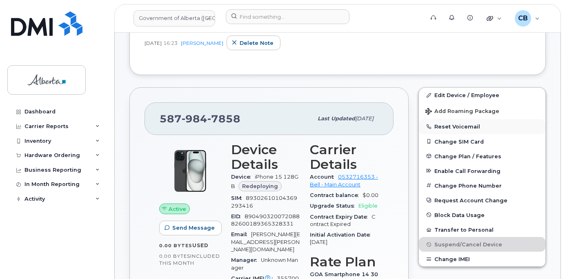
click at [442, 126] on button "Reset Voicemail" at bounding box center [482, 126] width 126 height 15
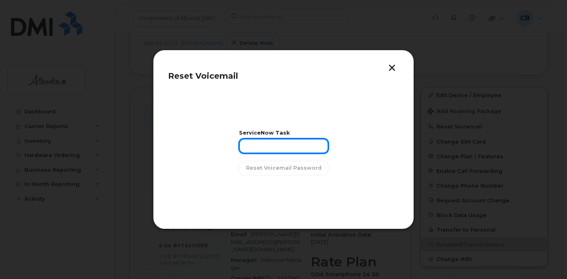
click at [255, 146] on input "text" at bounding box center [283, 146] width 89 height 15
paste input "SCTASK0842610"
type input "SCTASK0842610"
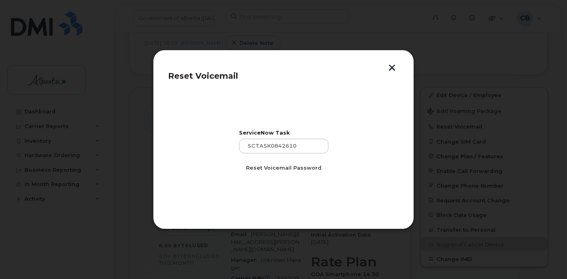
click at [264, 164] on span "Reset Voicemail Password" at bounding box center [283, 168] width 75 height 8
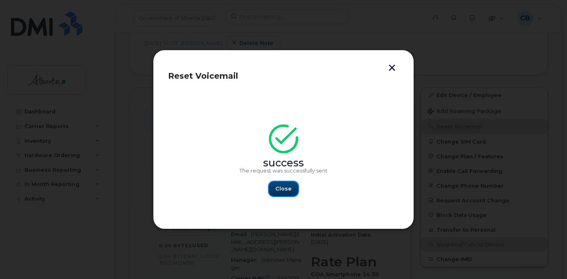
click at [280, 184] on button "Close" at bounding box center [283, 189] width 29 height 15
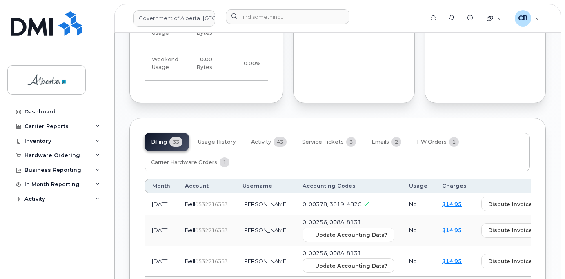
scroll to position [854, 0]
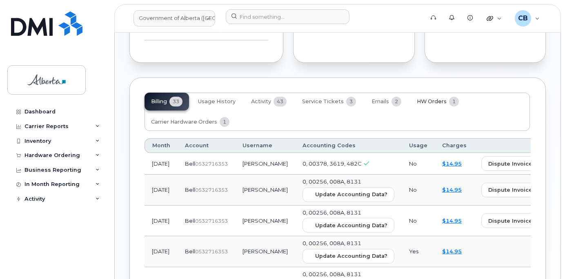
click at [434, 98] on span "HW Orders" at bounding box center [432, 101] width 30 height 7
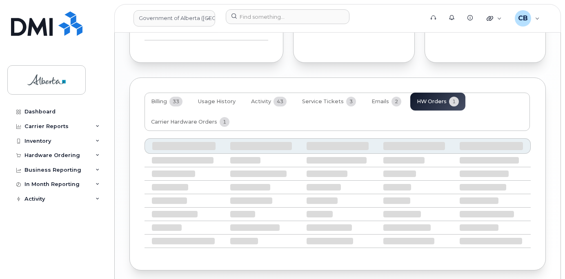
scroll to position [842, 0]
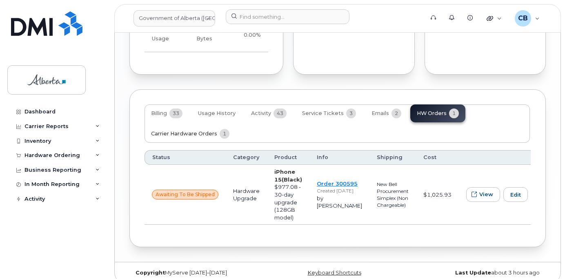
click at [177, 131] on span "Carrier Hardware Orders" at bounding box center [184, 134] width 66 height 7
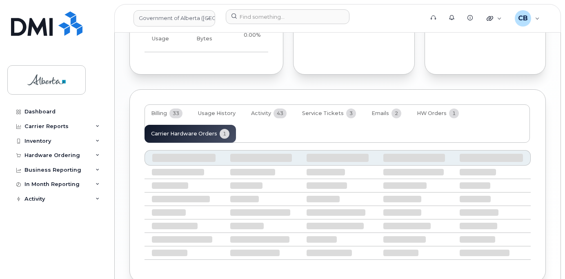
scroll to position [814, 0]
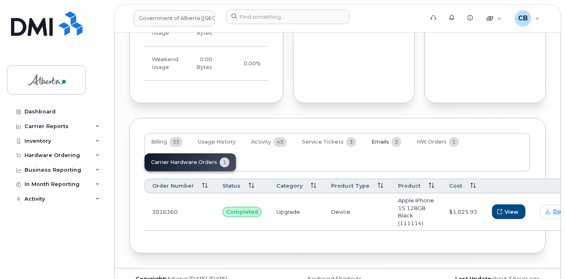
click at [374, 139] on span "Emails" at bounding box center [380, 142] width 18 height 7
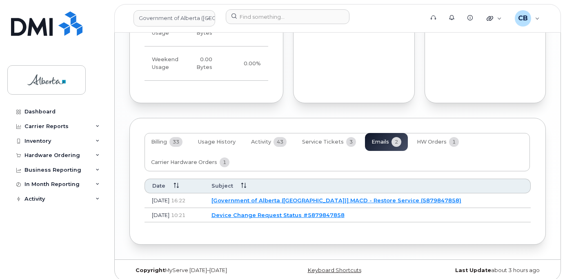
scroll to position [805, 0]
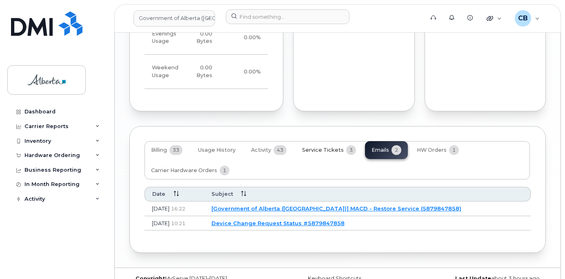
click at [336, 147] on span "Service Tickets" at bounding box center [323, 150] width 42 height 7
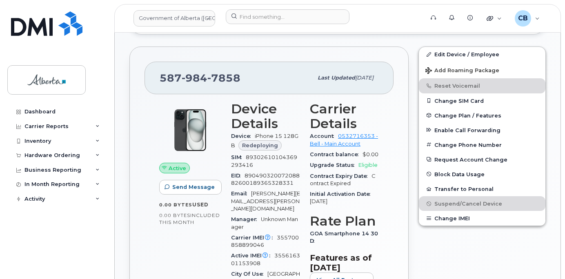
scroll to position [367, 0]
